Goal: Information Seeking & Learning: Check status

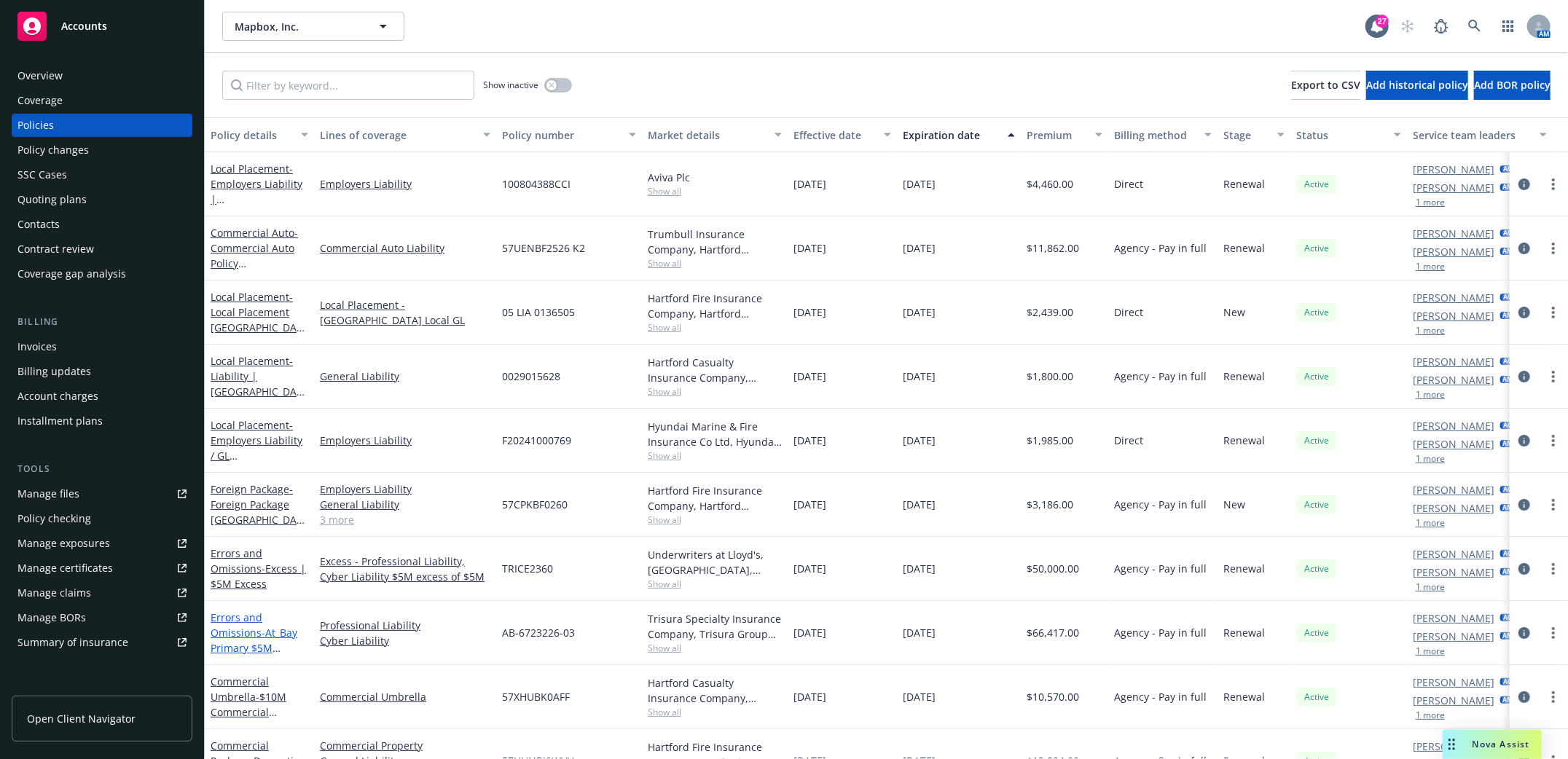
click at [232, 628] on link "Errors and Omissions - At_Bay Primary $5M E&O/Cyber 2024" at bounding box center [254, 641] width 86 height 60
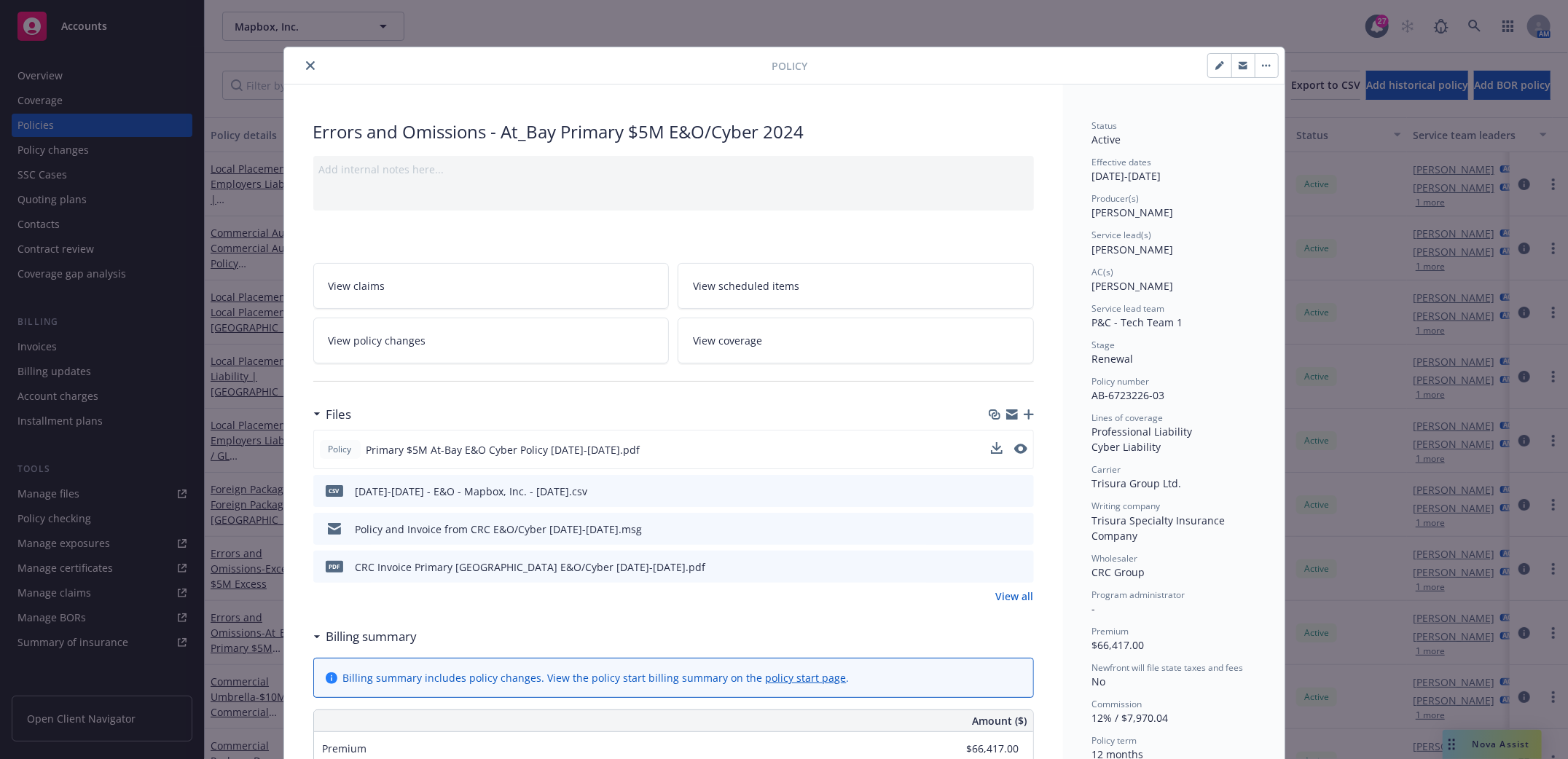
click at [980, 449] on div "Policy Primary $5M At-Bay E&O Cyber Policy [DATE]-[DATE].pdf" at bounding box center [673, 449] width 721 height 39
click at [989, 452] on icon "download file" at bounding box center [995, 448] width 11 height 11
click at [306, 63] on icon "close" at bounding box center [310, 65] width 8 height 8
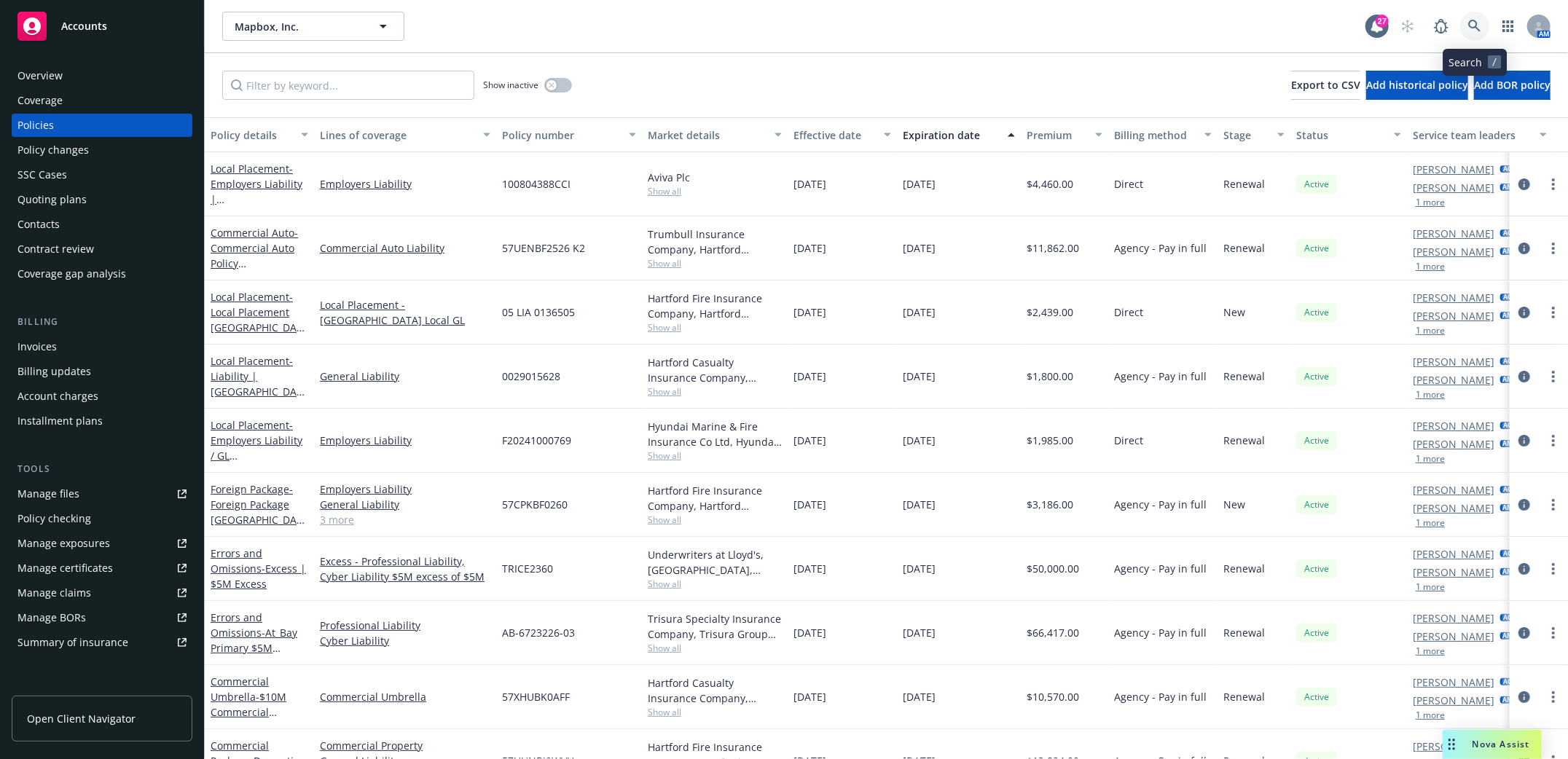
click at [1472, 24] on icon at bounding box center [1474, 26] width 13 height 13
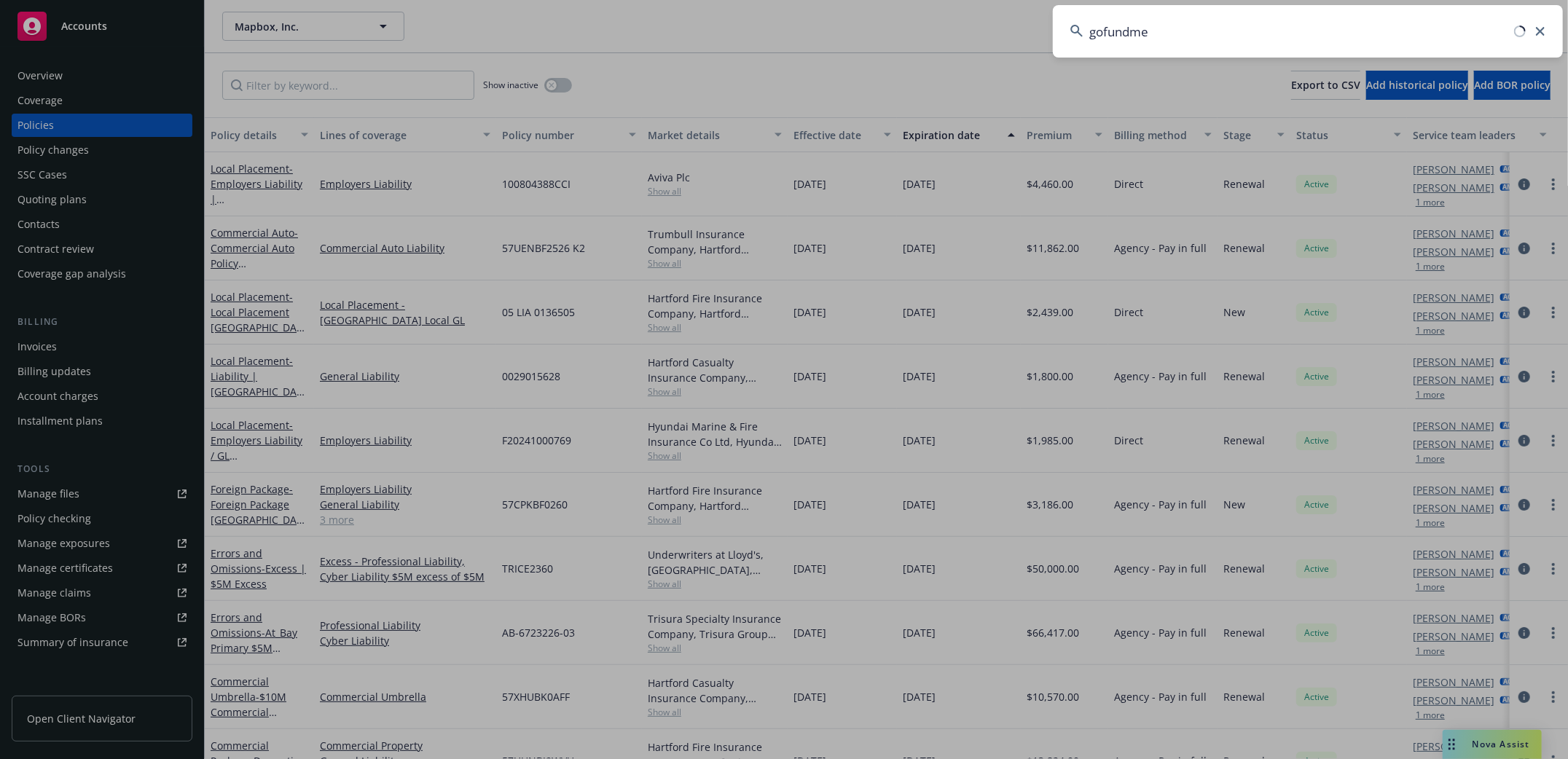
type input "gofundme"
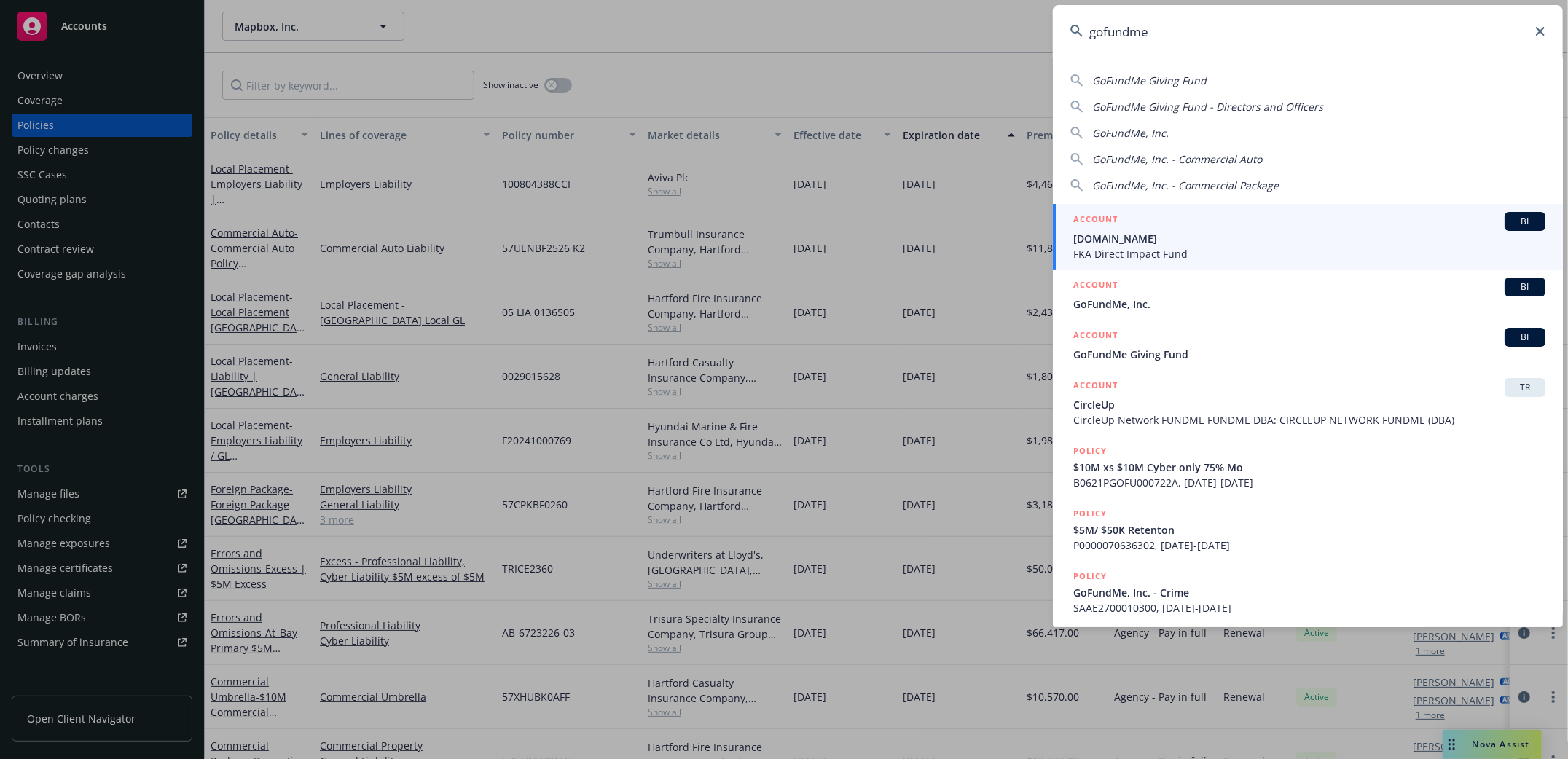
click at [1132, 290] on div "ACCOUNT BI" at bounding box center [1309, 287] width 472 height 19
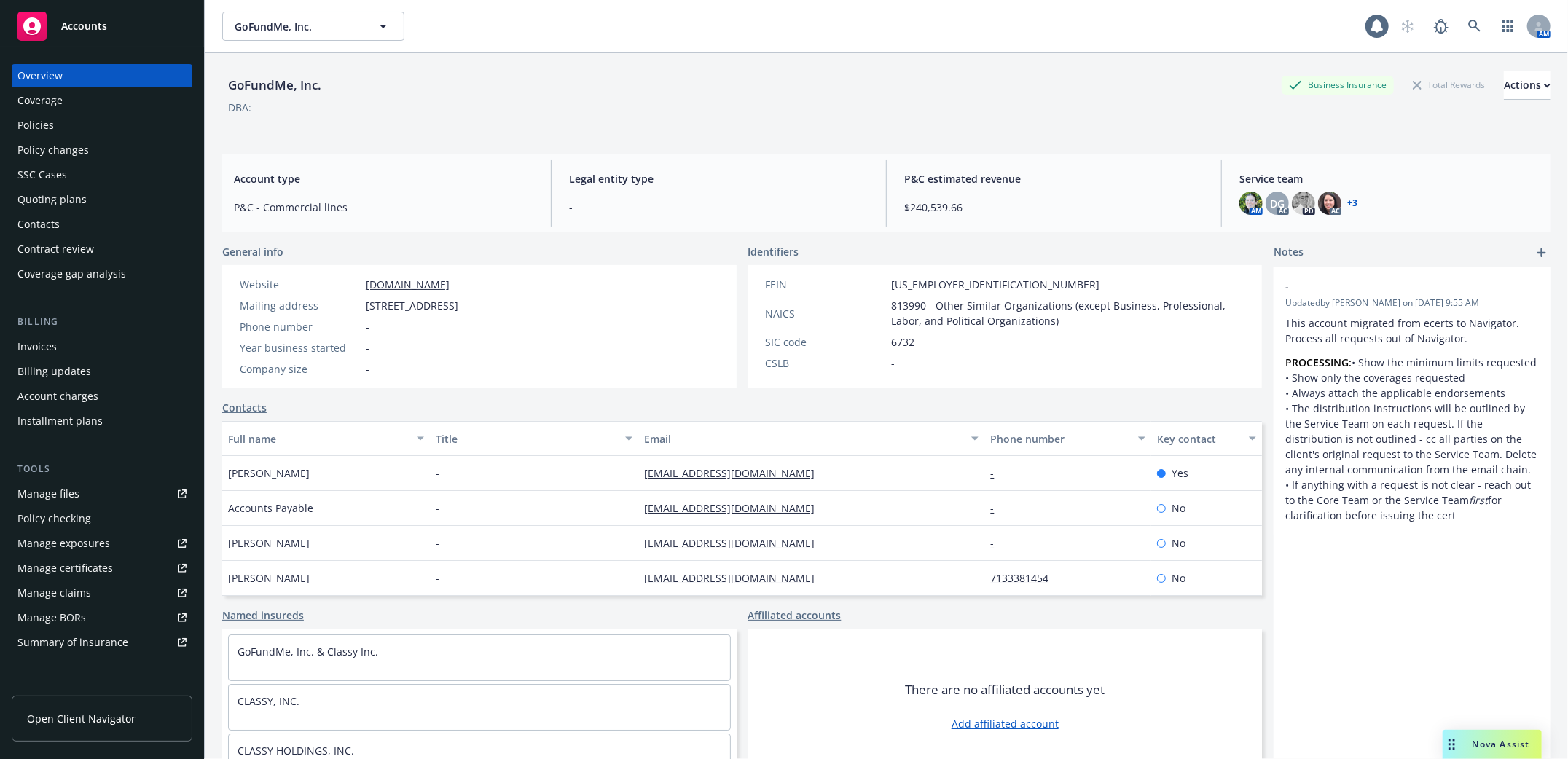
click at [32, 121] on div "Policies" at bounding box center [36, 125] width 37 height 23
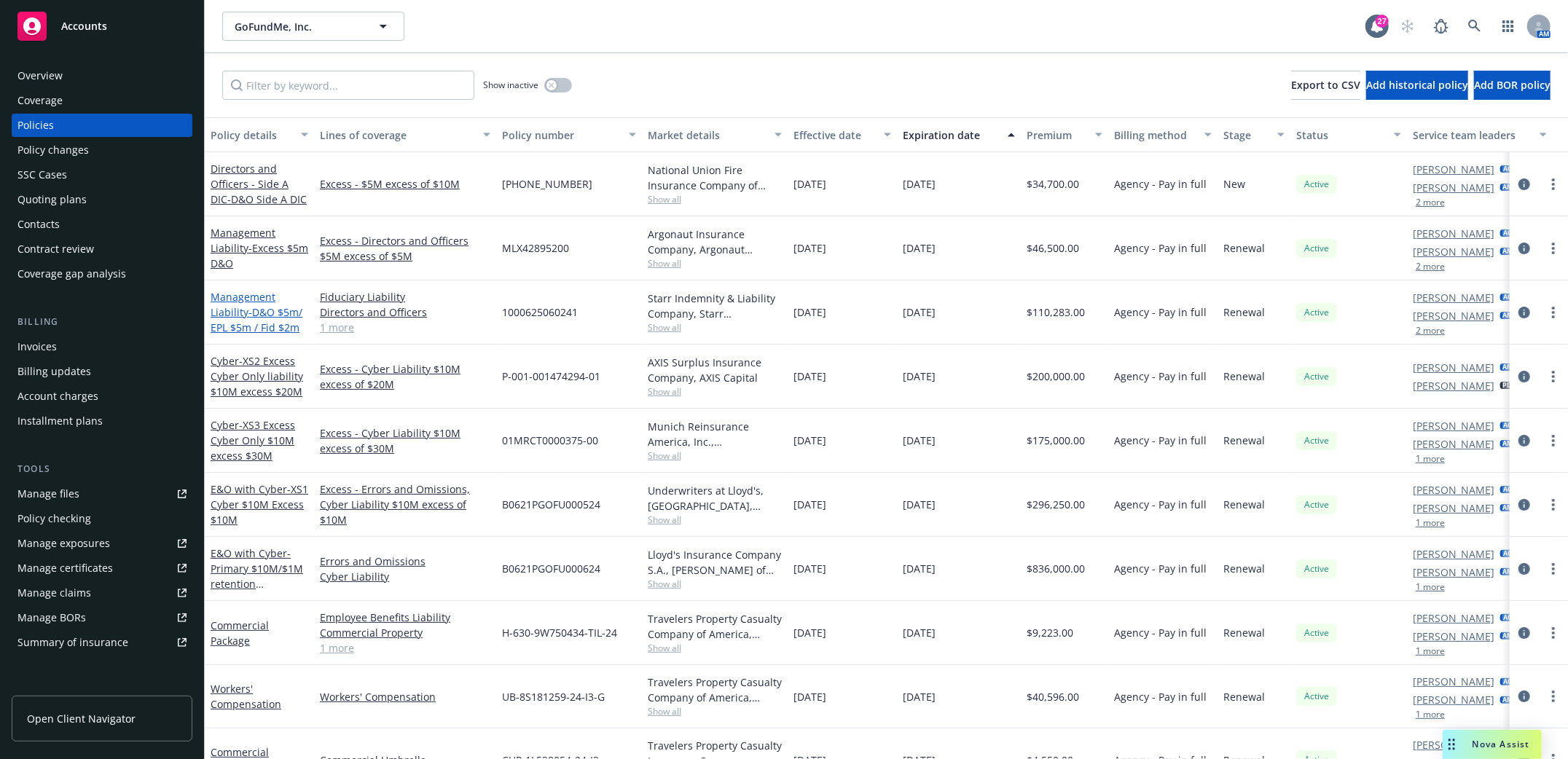
click at [245, 303] on link "Management Liability - D&O $5m/ EPL $5m / Fid $2m" at bounding box center [256, 312] width 92 height 44
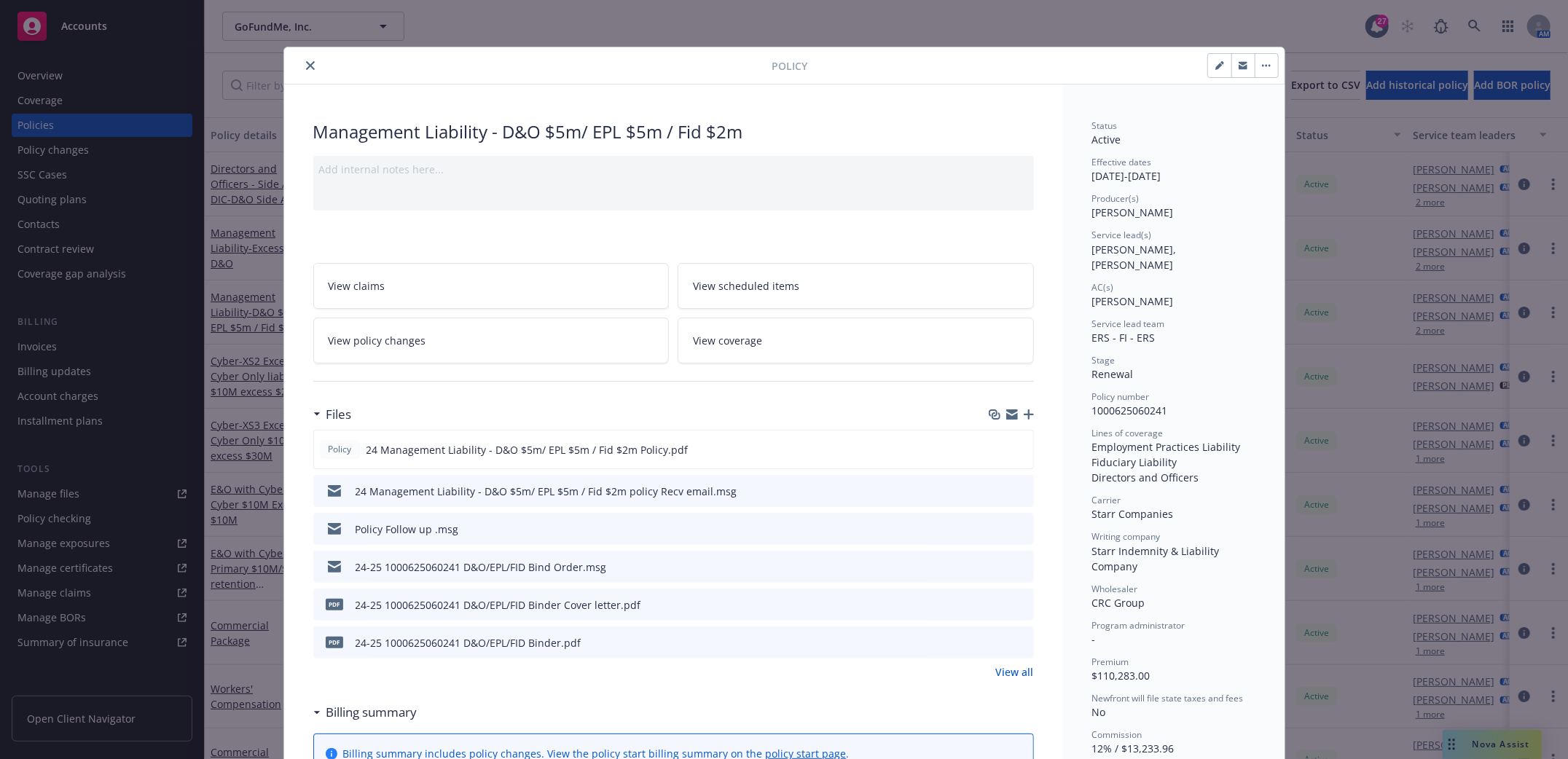
click at [306, 65] on icon "close" at bounding box center [310, 65] width 8 height 8
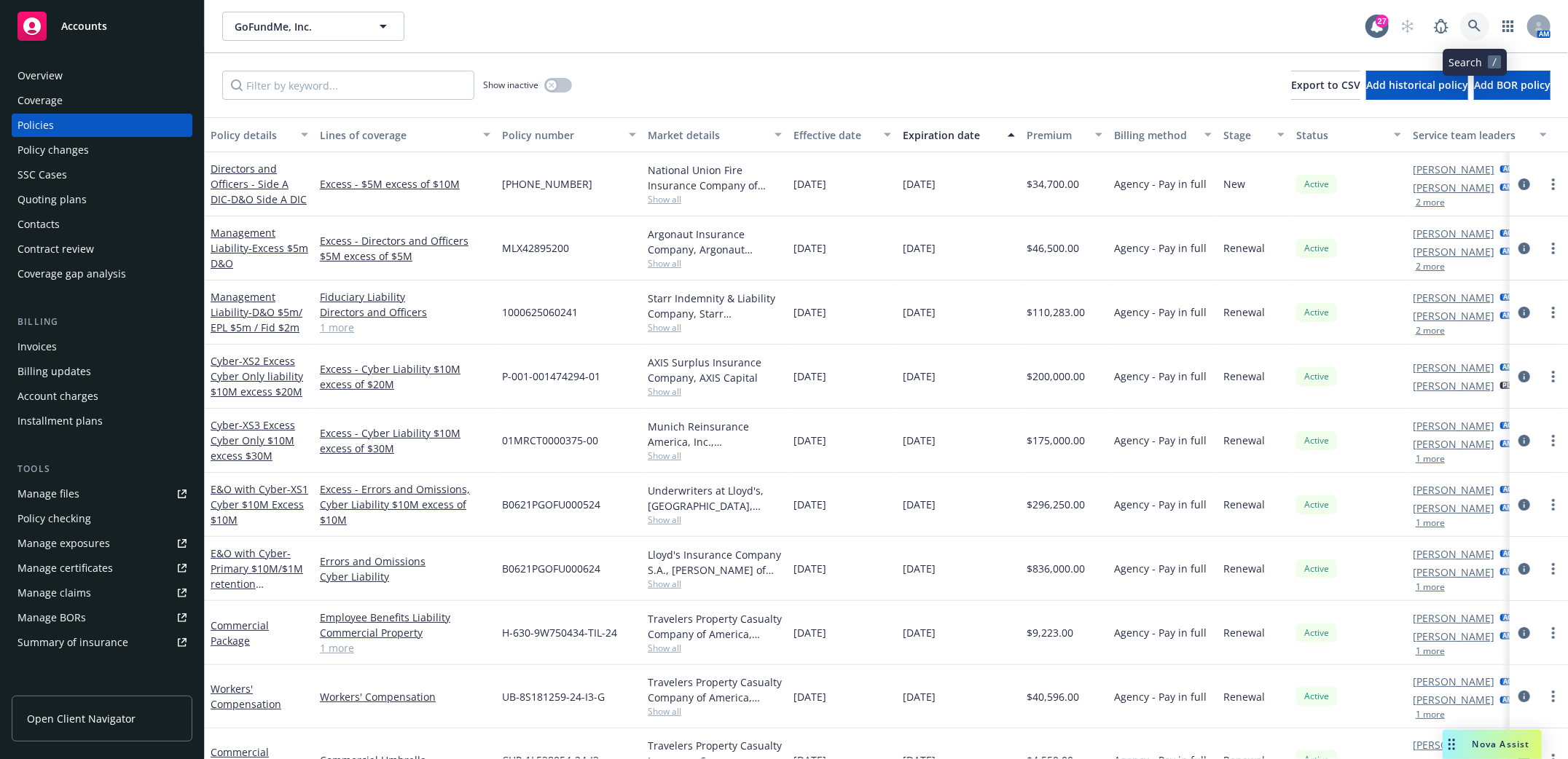
click at [1467, 28] on icon at bounding box center [1474, 26] width 13 height 13
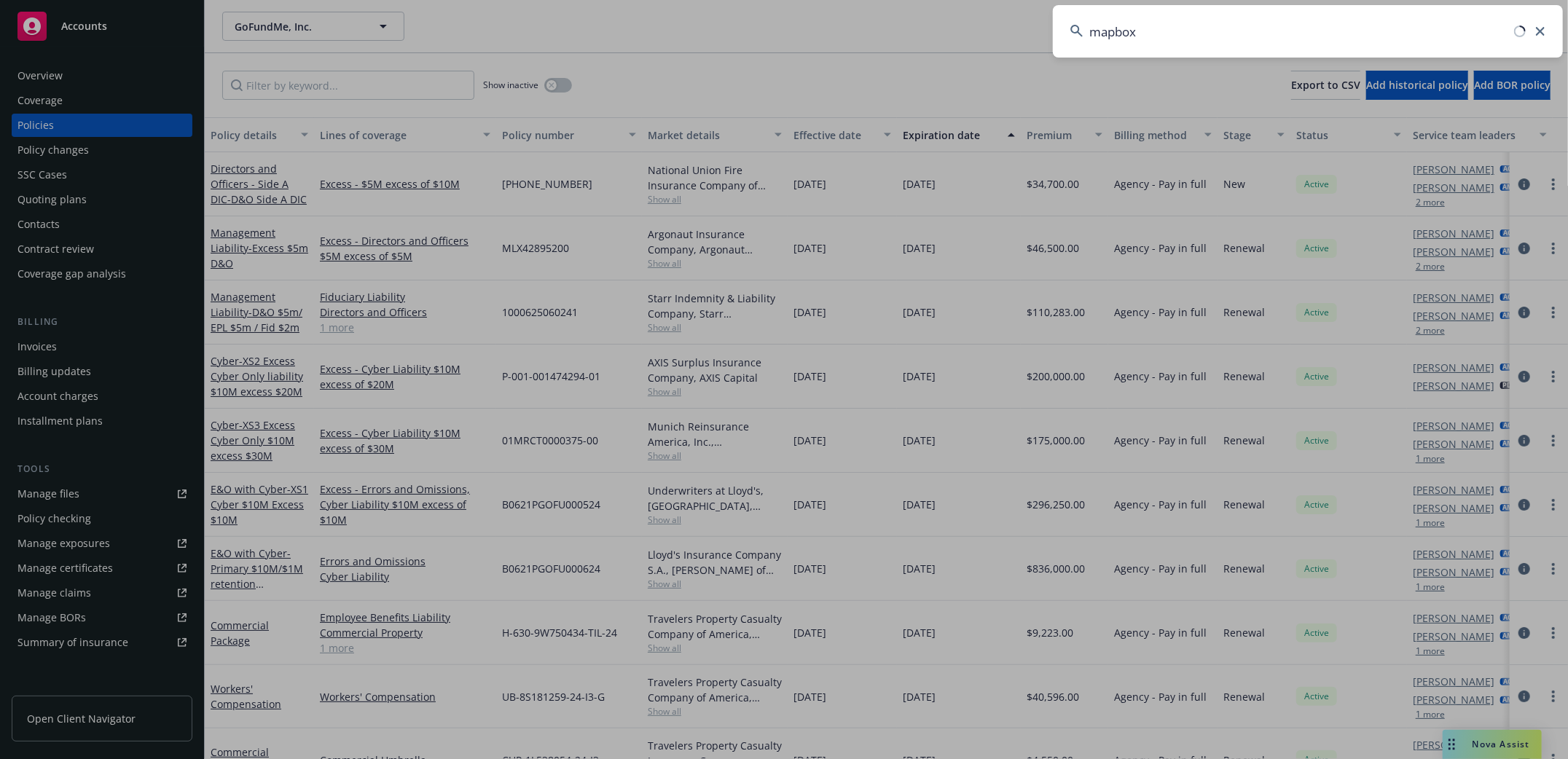
type input "mapbox"
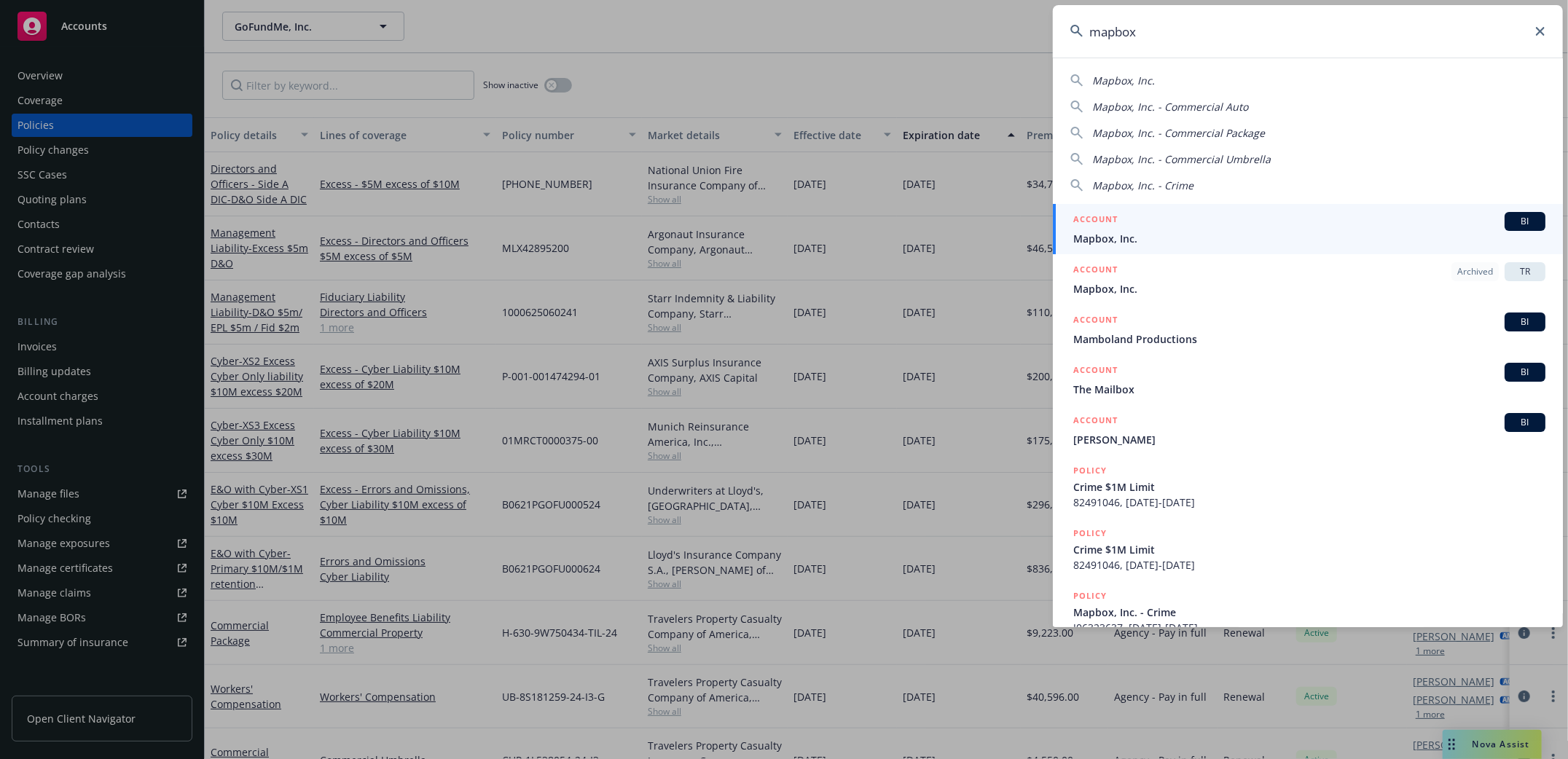
click at [1107, 235] on span "Mapbox, Inc." at bounding box center [1309, 239] width 472 height 15
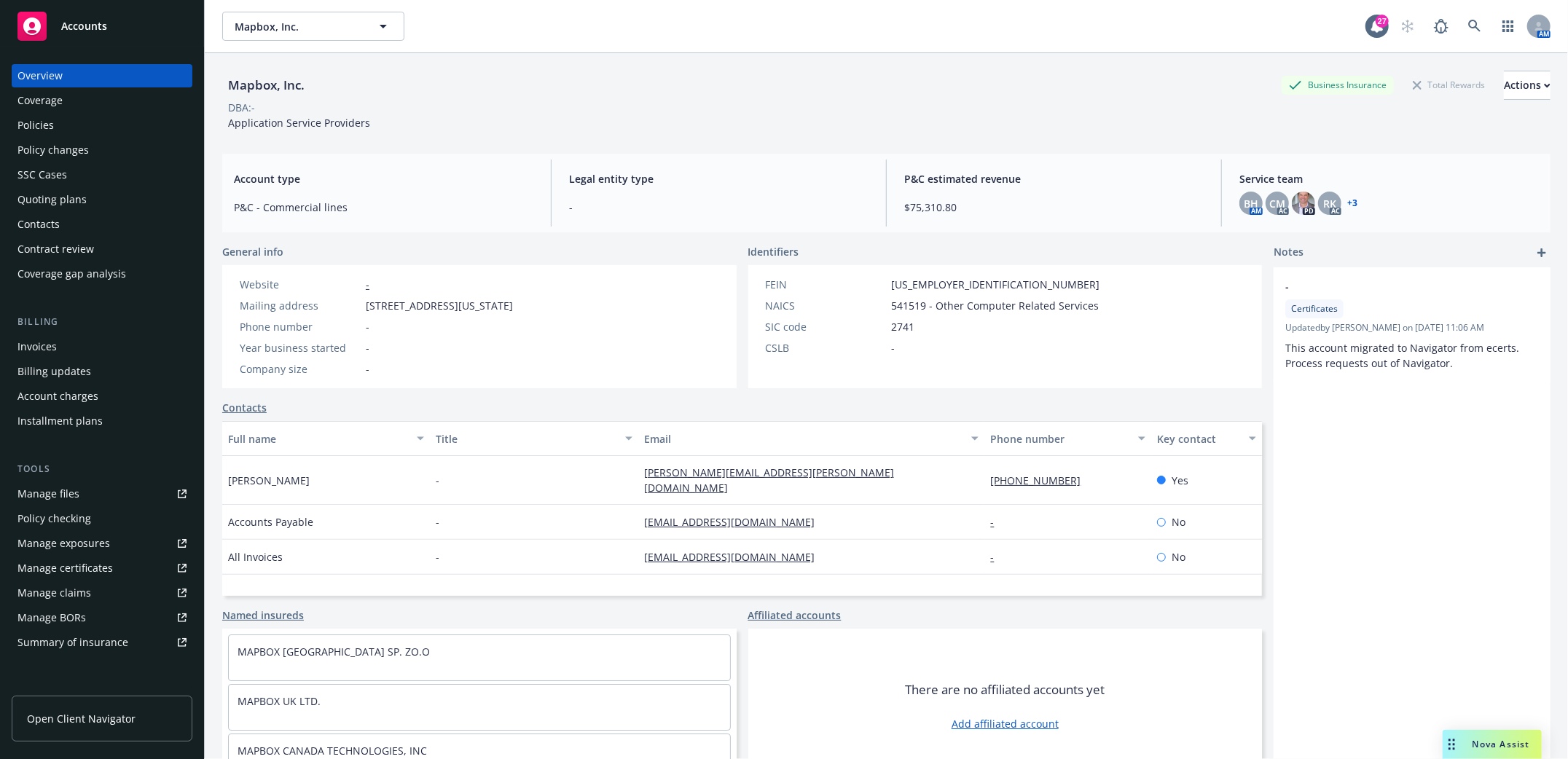
click at [42, 132] on div "Policies" at bounding box center [36, 125] width 37 height 23
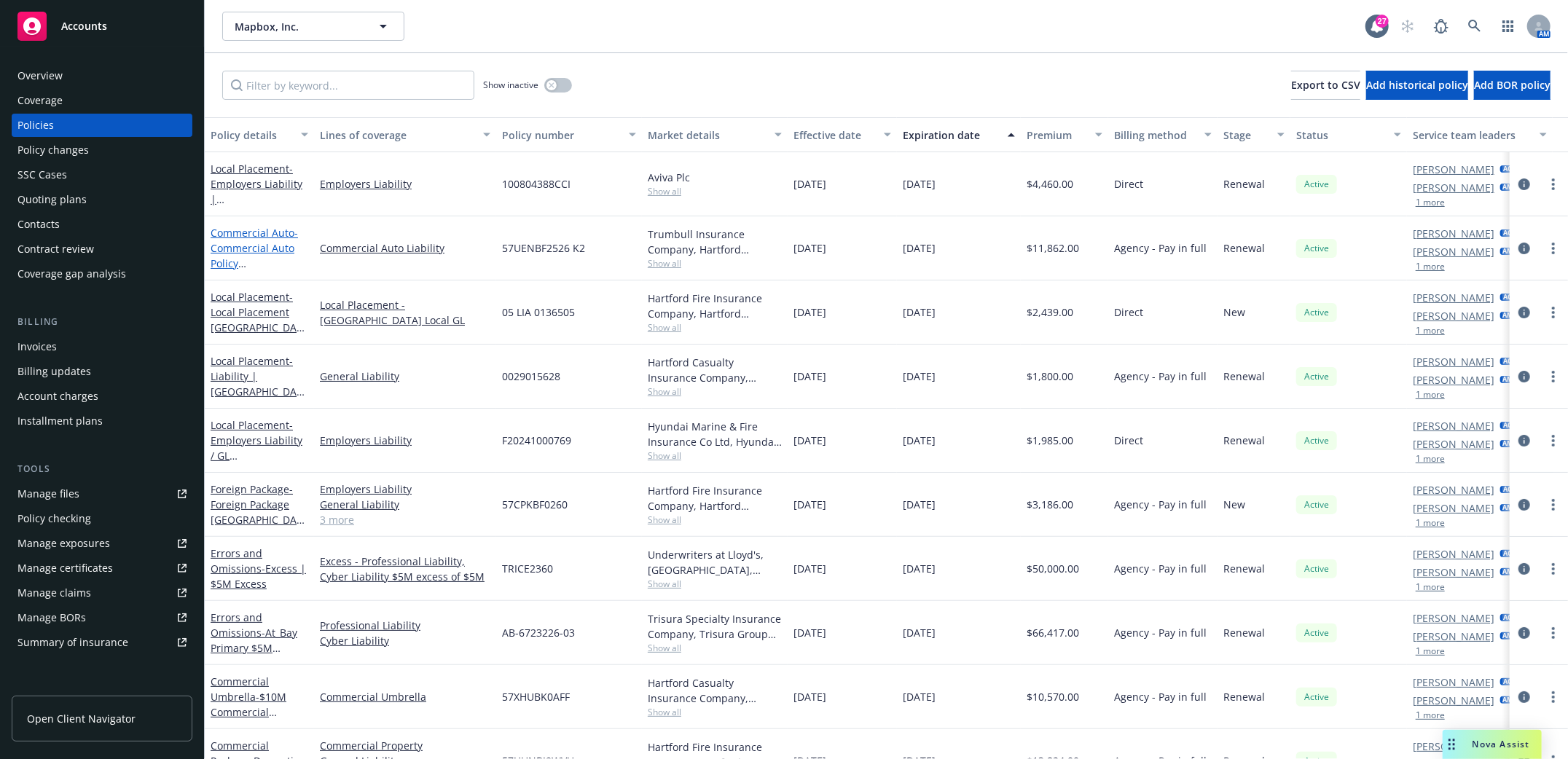
click at [252, 252] on span "- Commercial Auto Policy Hartford 2024" at bounding box center [256, 263] width 92 height 75
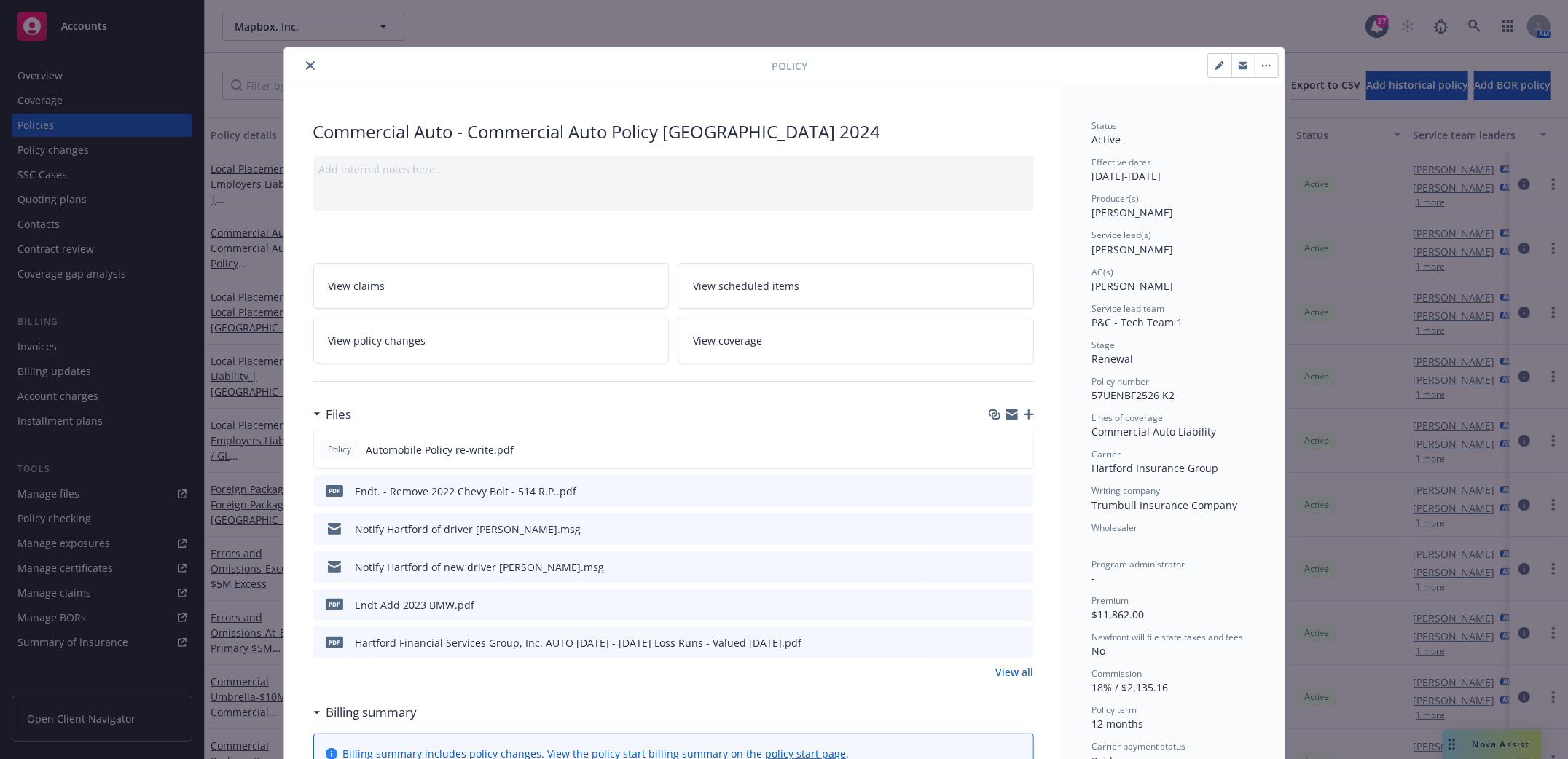
click at [737, 287] on span "View scheduled items" at bounding box center [745, 286] width 106 height 15
click at [306, 68] on icon "close" at bounding box center [310, 65] width 8 height 8
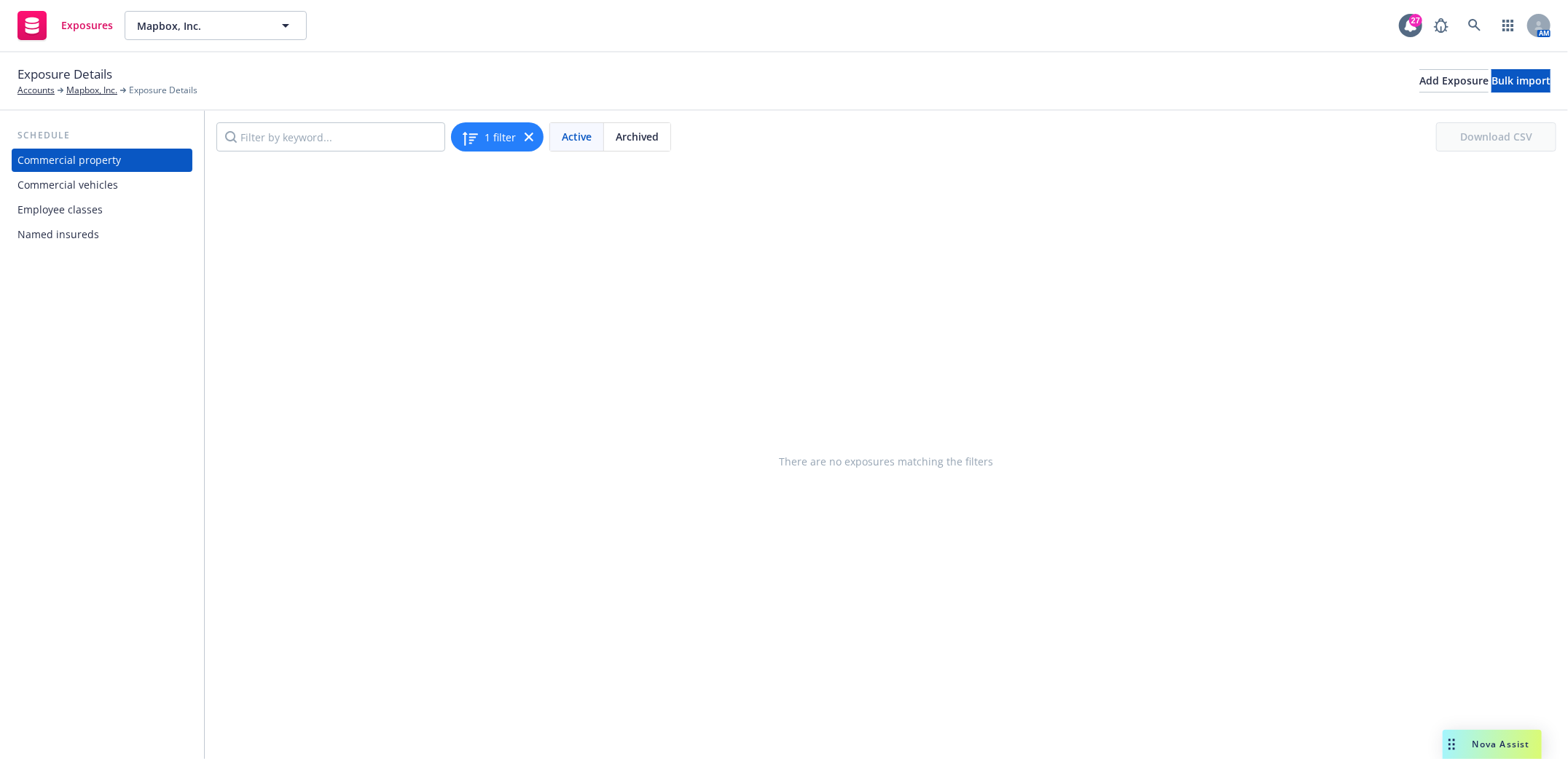
click at [50, 188] on div "Commercial vehicles" at bounding box center [68, 185] width 101 height 23
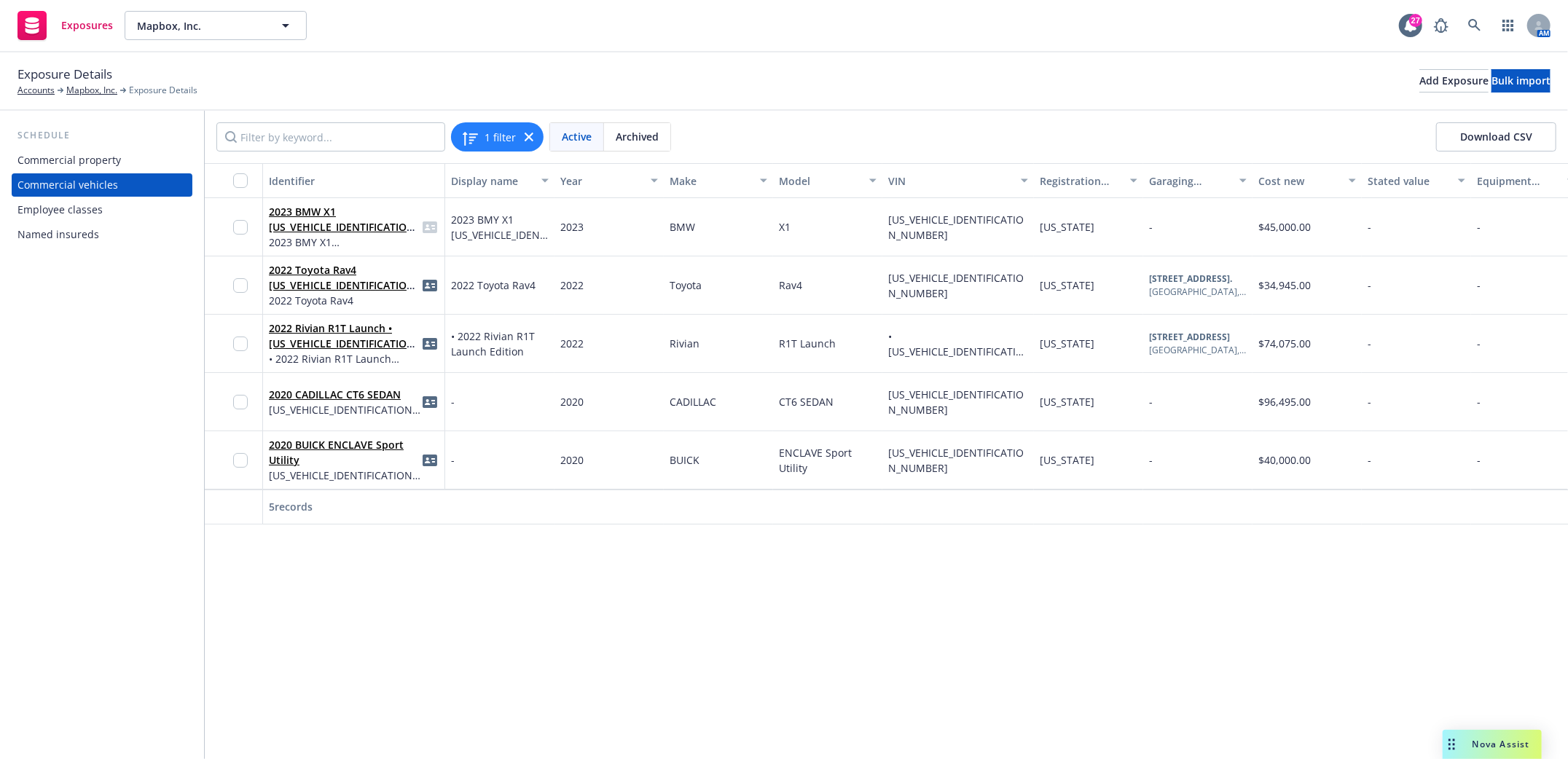
drag, startPoint x: 441, startPoint y: 180, endPoint x: 452, endPoint y: 181, distance: 11.0
click at [452, 181] on div "Identifier Display name Year Make Model VIN Registration state Garaging address…" at bounding box center [1165, 180] width 1921 height 35
